Goal: Transaction & Acquisition: Purchase product/service

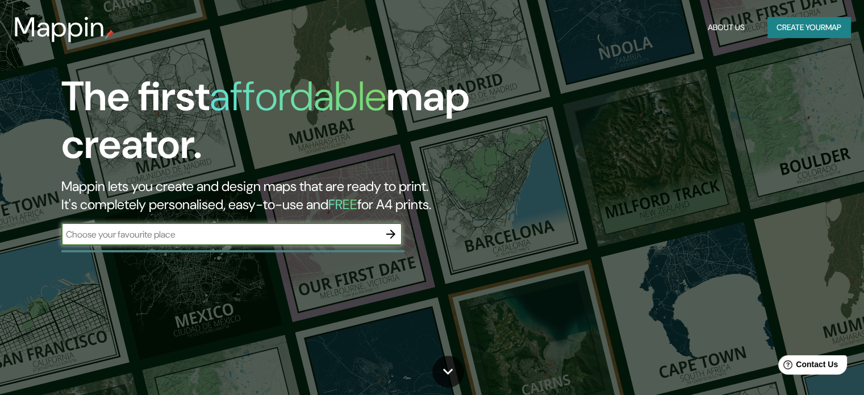
click at [213, 247] on div "​" at bounding box center [231, 235] width 341 height 25
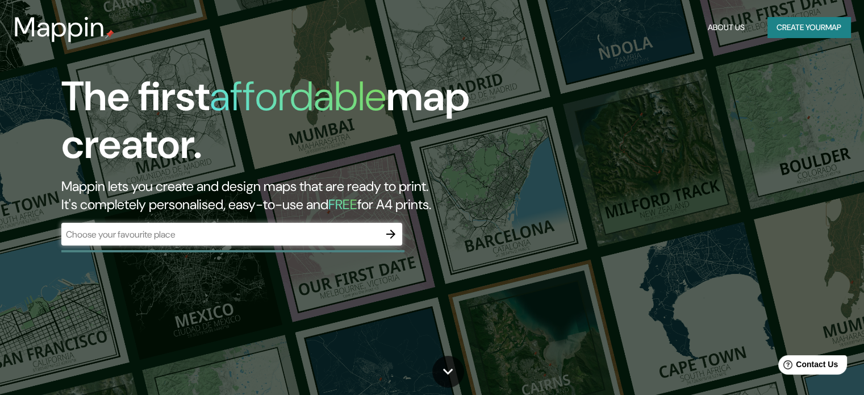
click at [216, 228] on input "text" at bounding box center [220, 234] width 318 height 13
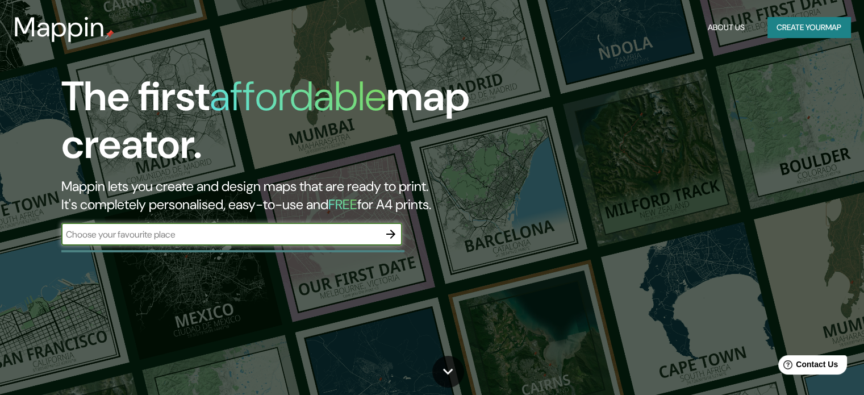
click at [216, 228] on input "text" at bounding box center [220, 234] width 318 height 13
type input "[GEOGRAPHIC_DATA]"
click at [387, 239] on icon "button" at bounding box center [391, 234] width 14 height 14
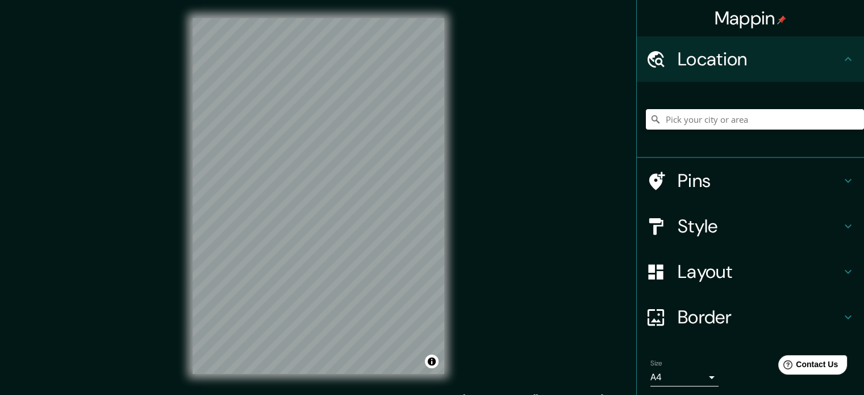
click at [721, 231] on h4 "Style" at bounding box center [759, 226] width 164 height 23
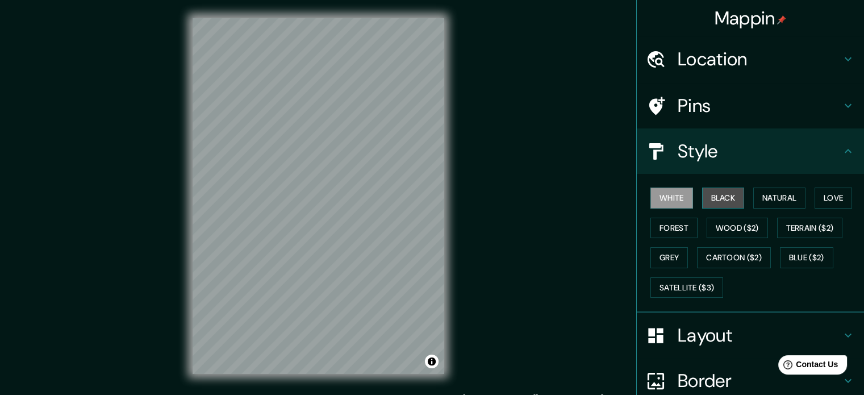
click at [709, 193] on button "Black" at bounding box center [723, 197] width 43 height 21
click at [743, 202] on div "White Black Natural Love Forest Wood ($2) Terrain ($2) Grey Cartoon ($2) Blue (…" at bounding box center [755, 242] width 218 height 119
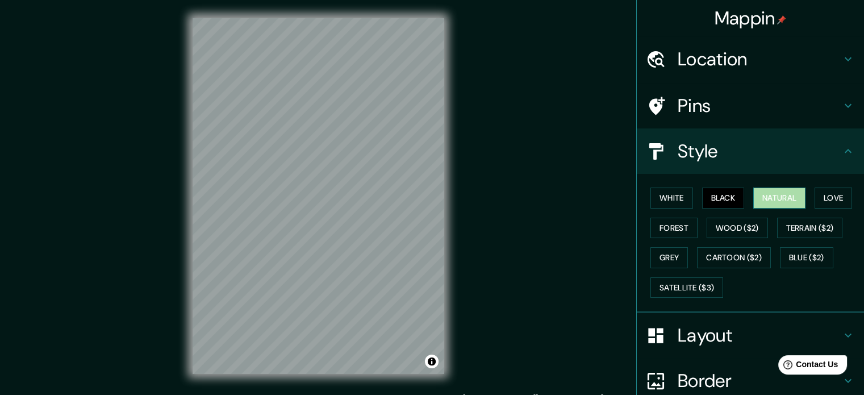
click at [761, 193] on button "Natural" at bounding box center [779, 197] width 52 height 21
click at [806, 196] on div "White Black Natural Love Forest Wood ($2) Terrain ($2) Grey Cartoon ($2) Blue (…" at bounding box center [755, 242] width 218 height 119
click at [656, 221] on button "Forest" at bounding box center [673, 228] width 47 height 21
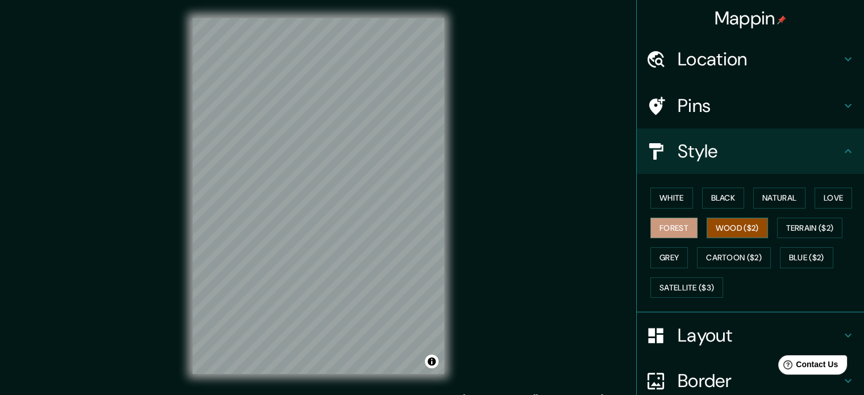
click at [729, 224] on button "Wood ($2)" at bounding box center [736, 228] width 61 height 21
click at [667, 242] on div "White Black Natural Love Forest Wood ($2) Terrain ($2) Grey Cartoon ($2) Blue (…" at bounding box center [755, 242] width 218 height 119
click at [807, 231] on button "Terrain ($2)" at bounding box center [810, 228] width 66 height 21
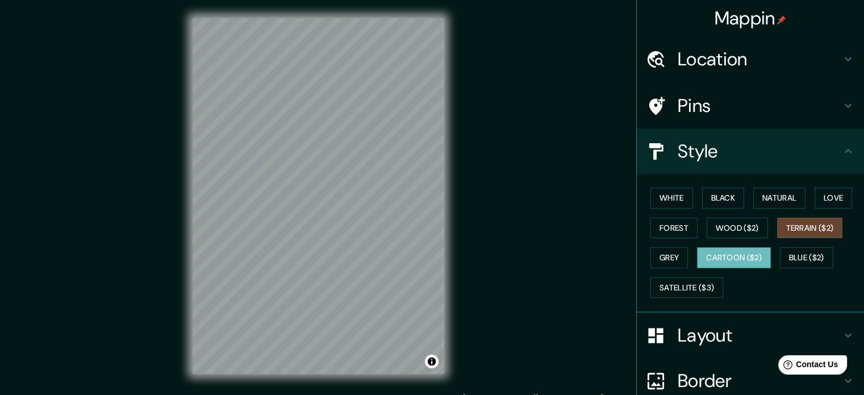
click at [713, 252] on button "Cartoon ($2)" at bounding box center [734, 257] width 74 height 21
click at [664, 250] on button "Grey" at bounding box center [668, 257] width 37 height 21
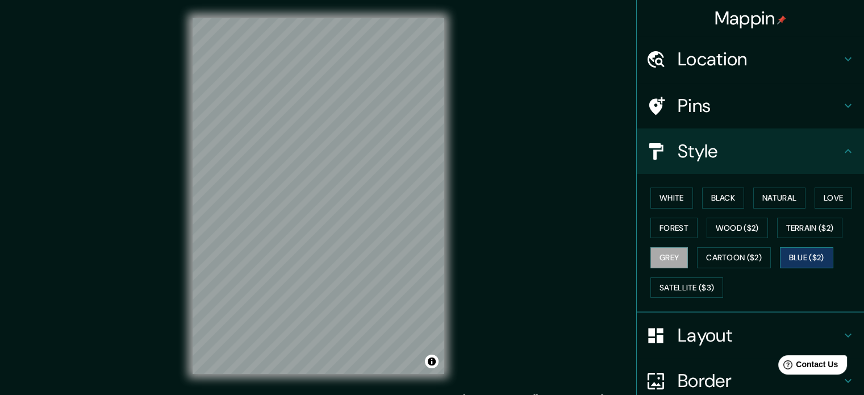
click at [787, 258] on button "Blue ($2)" at bounding box center [806, 257] width 53 height 21
click at [679, 285] on button "Satellite ($3)" at bounding box center [686, 287] width 73 height 21
